Goal: Transaction & Acquisition: Download file/media

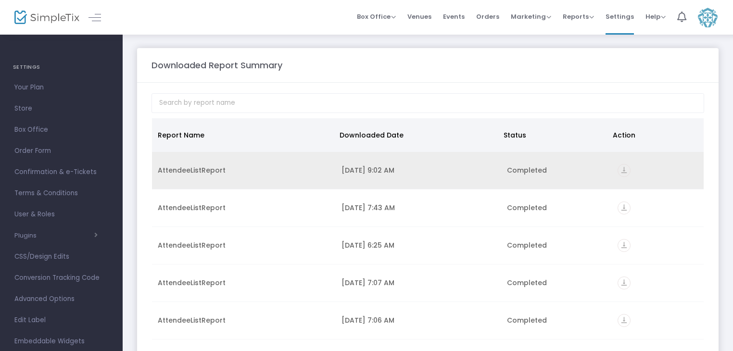
click at [618, 166] on icon "vertical_align_bottom" at bounding box center [623, 170] width 13 height 13
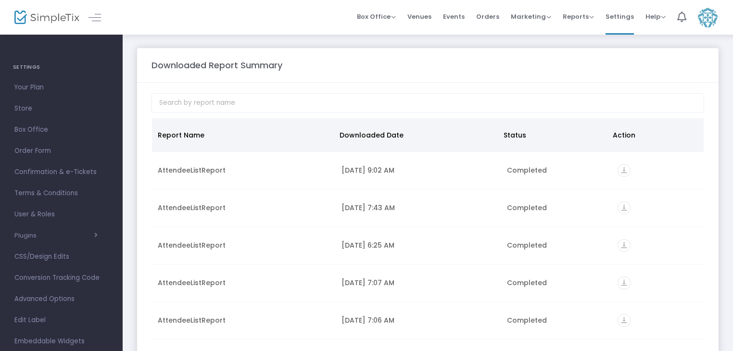
click at [413, 62] on div "Downloaded Report Summary" at bounding box center [428, 65] width 562 height 13
click at [448, 20] on span "Events" at bounding box center [454, 16] width 22 height 25
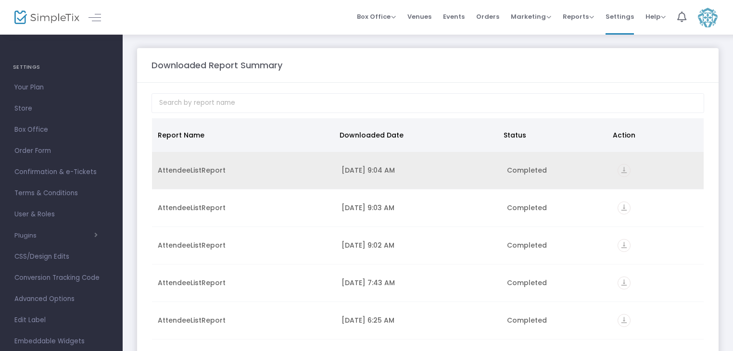
click at [619, 170] on icon "vertical_align_bottom" at bounding box center [623, 170] width 13 height 13
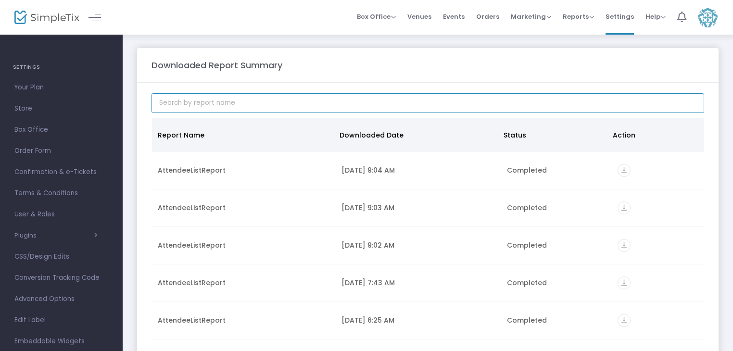
click at [469, 93] on input at bounding box center [427, 103] width 552 height 20
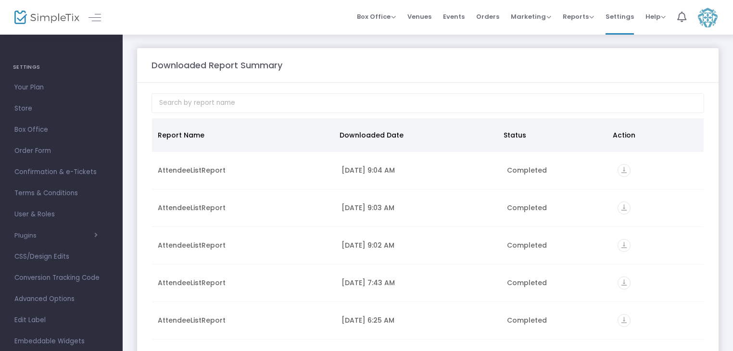
click at [473, 77] on m-panel-header "Downloaded Report Summary" at bounding box center [427, 65] width 581 height 35
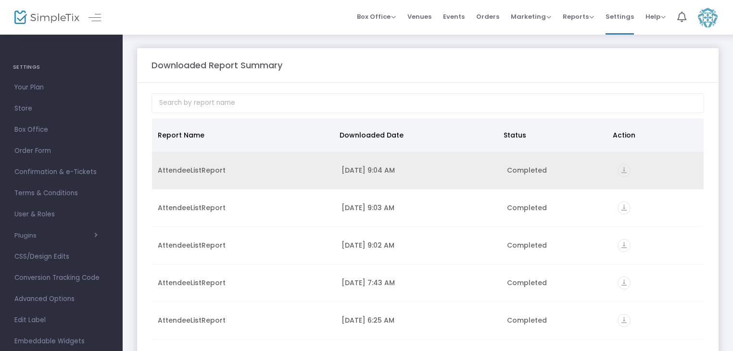
click at [622, 170] on icon "vertical_align_bottom" at bounding box center [623, 170] width 13 height 13
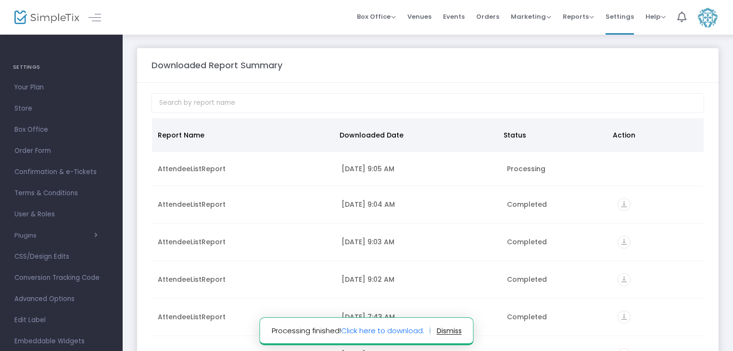
click at [472, 73] on m-panel-header "Downloaded Report Summary" at bounding box center [427, 65] width 581 height 35
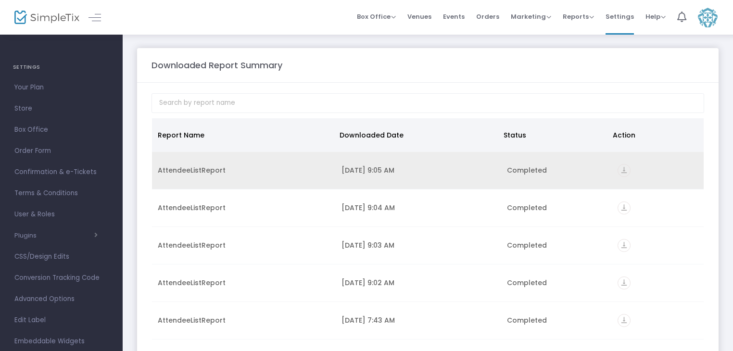
click at [619, 170] on icon "vertical_align_bottom" at bounding box center [623, 170] width 13 height 13
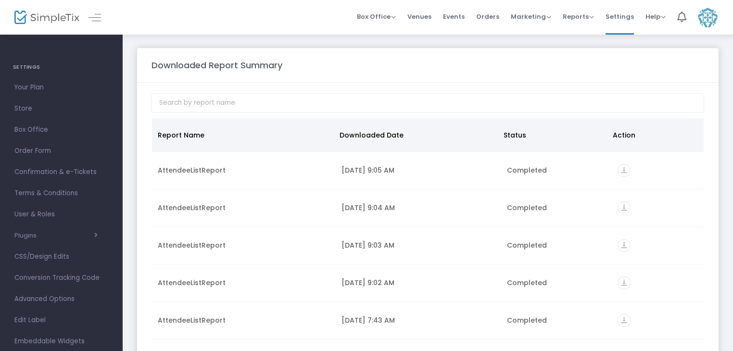
drag, startPoint x: 452, startPoint y: 12, endPoint x: 450, endPoint y: 20, distance: 8.1
click at [452, 12] on span "Events" at bounding box center [454, 16] width 22 height 25
